Goal: Find specific page/section: Find specific page/section

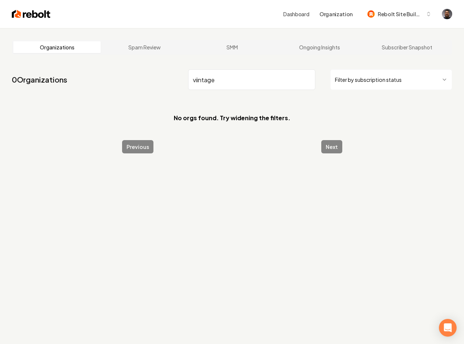
click at [199, 80] on input "viintage" at bounding box center [251, 79] width 127 height 21
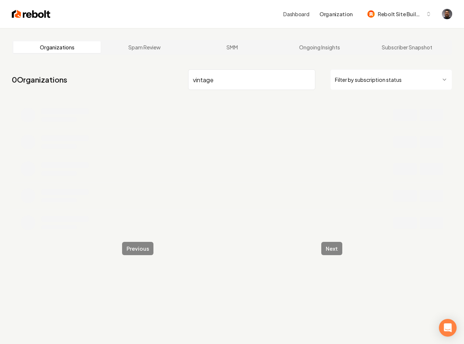
click at [258, 87] on input "vintage" at bounding box center [251, 79] width 127 height 21
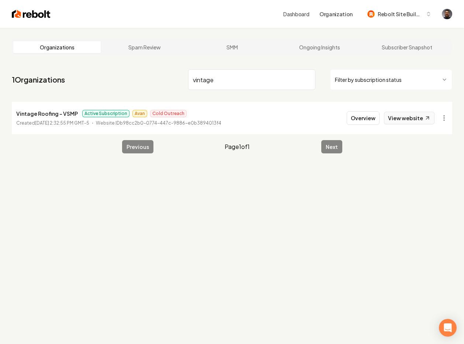
type input "vintage"
click at [375, 115] on button "Overview" at bounding box center [363, 117] width 33 height 13
